Goal: Communication & Community: Answer question/provide support

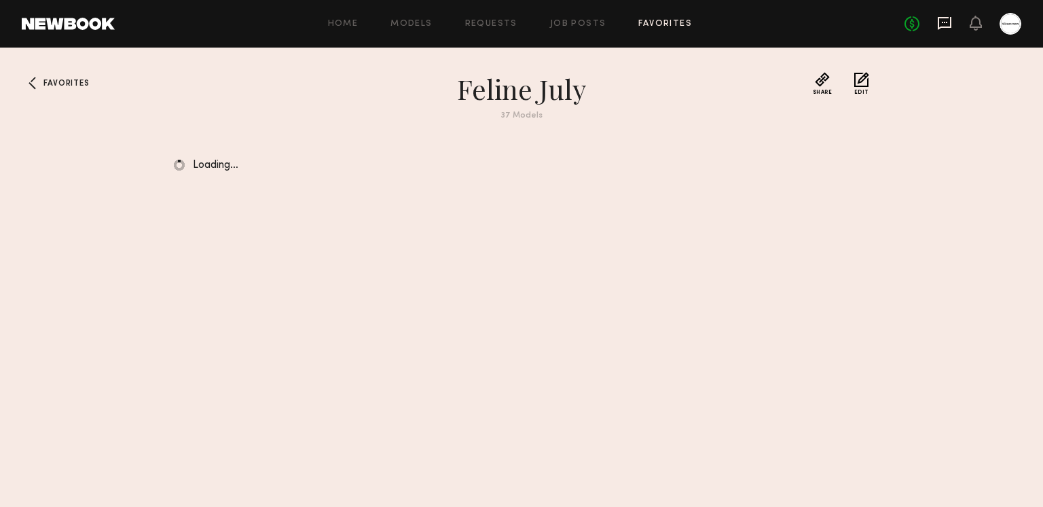
click at [947, 26] on icon at bounding box center [945, 23] width 14 height 13
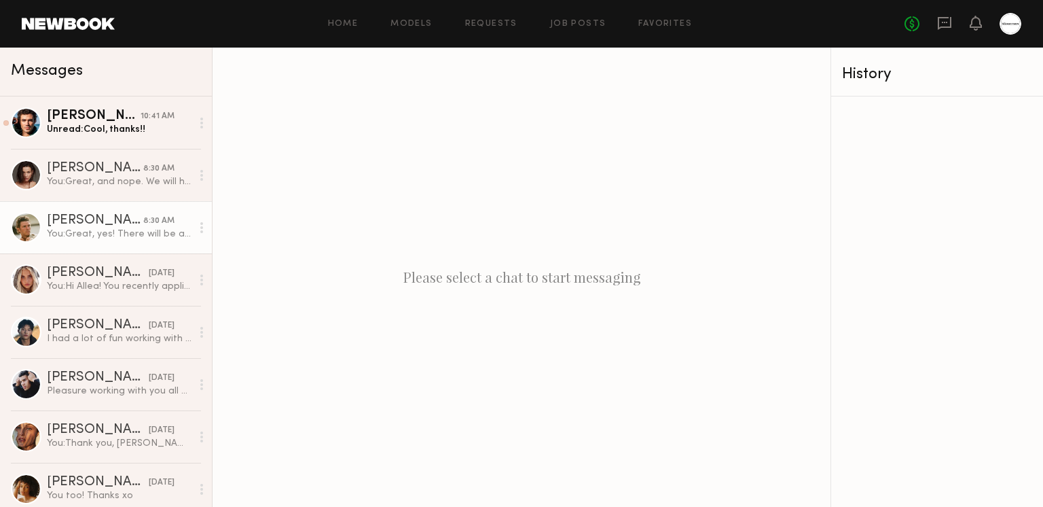
click at [118, 216] on div "Jesse S." at bounding box center [95, 221] width 96 height 14
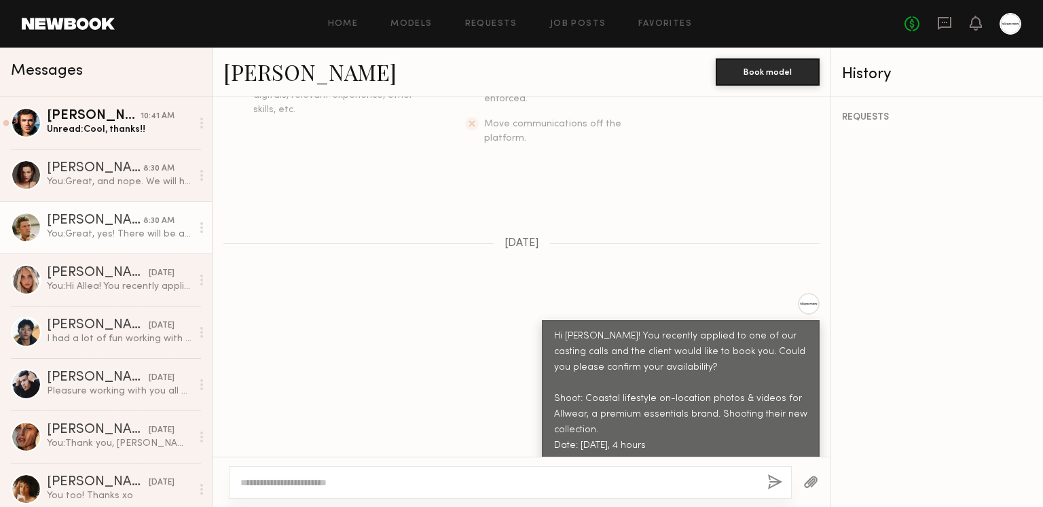
scroll to position [614, 0]
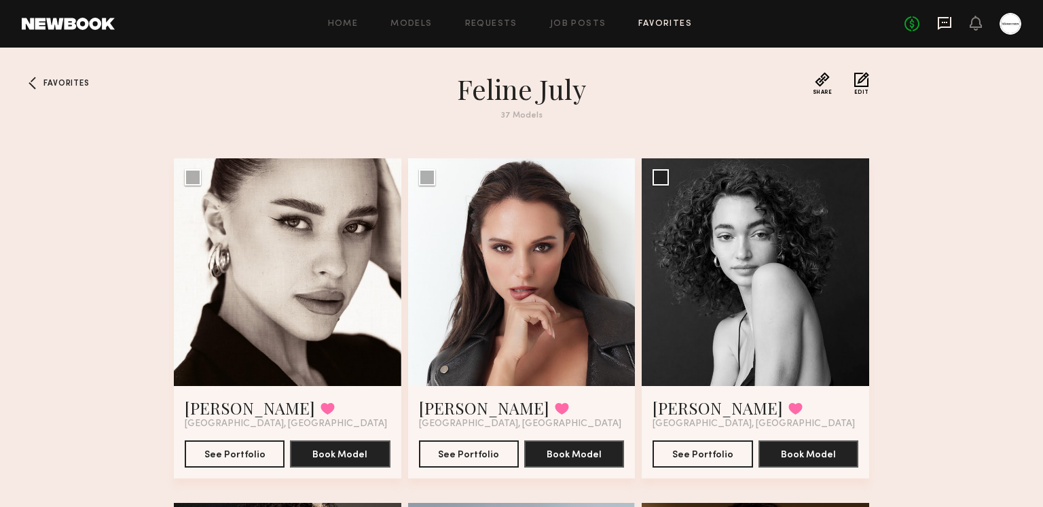
click at [942, 22] on icon at bounding box center [944, 22] width 5 height 1
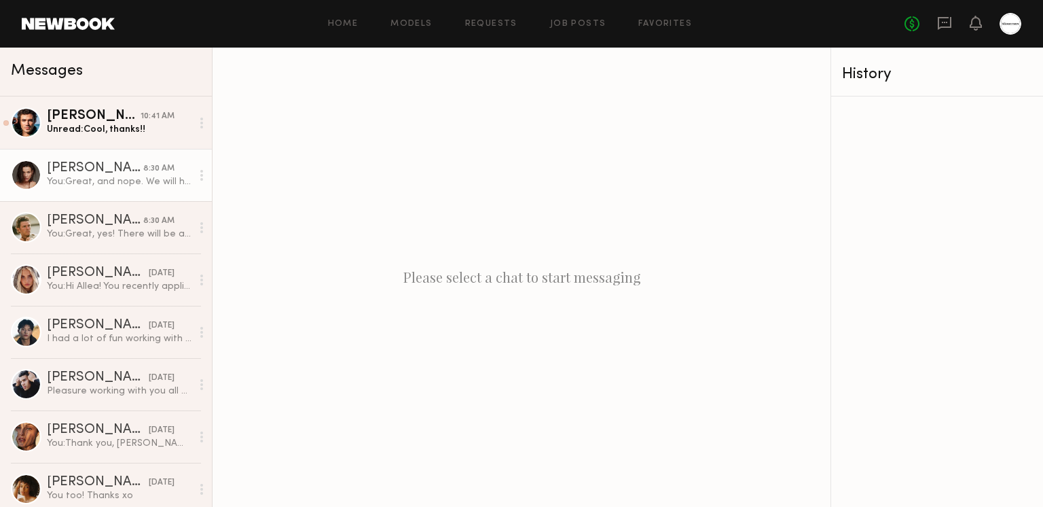
click at [89, 183] on div "You: Great, and nope. We will have a hair/makeup artist!" at bounding box center [119, 181] width 145 height 13
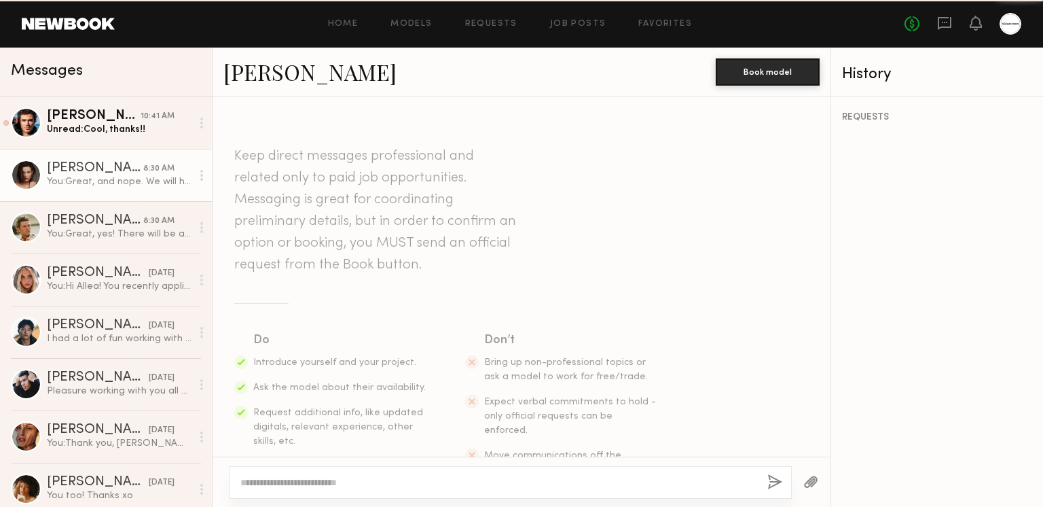
scroll to position [614, 0]
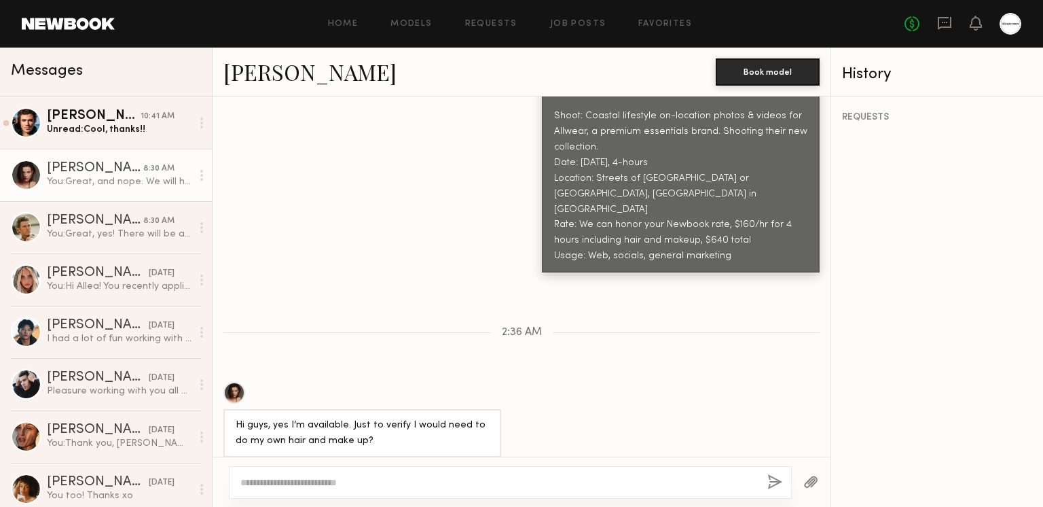
click at [253, 69] on link "[PERSON_NAME]" at bounding box center [309, 71] width 173 height 29
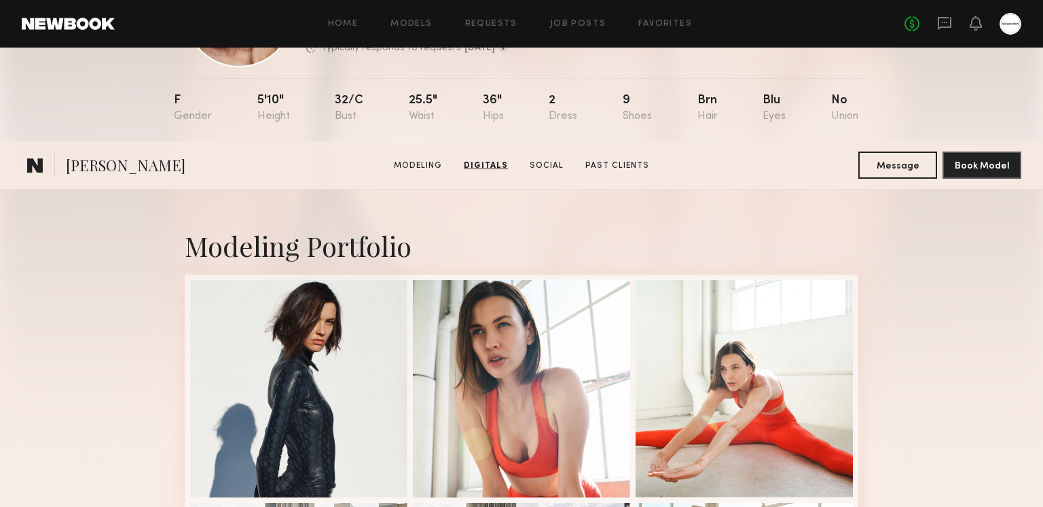
scroll to position [30, 0]
